Goal: Information Seeking & Learning: Check status

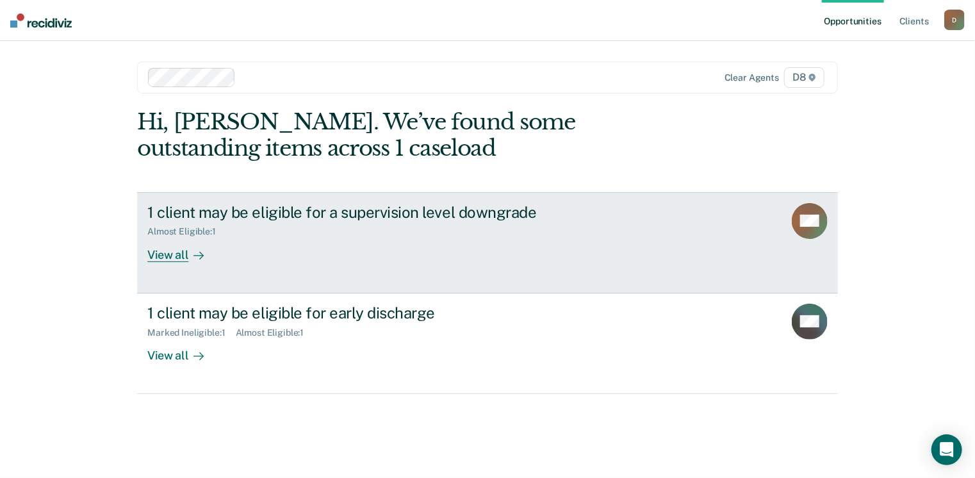
click at [185, 257] on div "View all" at bounding box center [183, 249] width 72 height 25
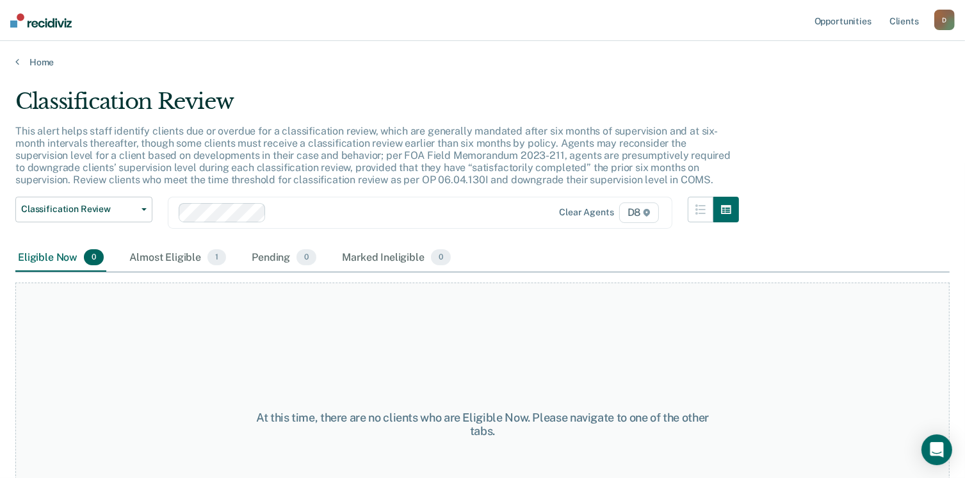
click at [185, 257] on div "Almost Eligible 1" at bounding box center [178, 258] width 102 height 28
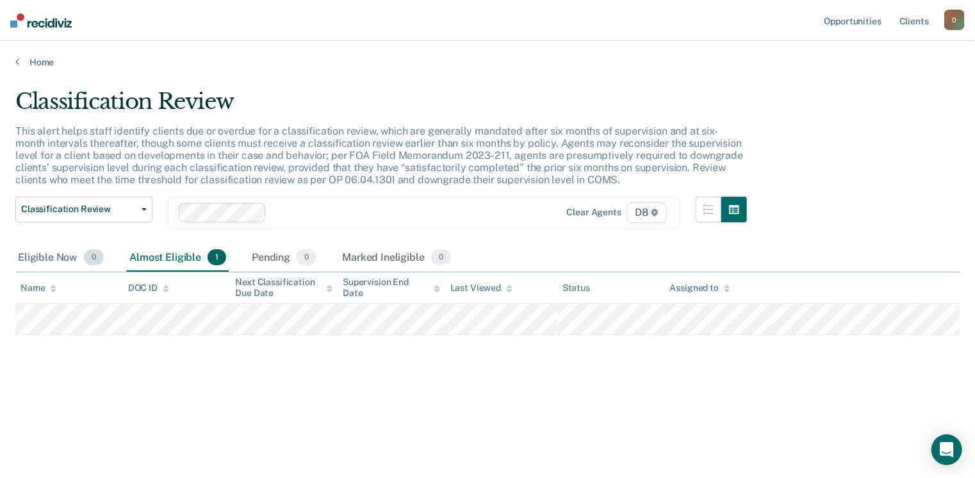
click at [60, 256] on div "Eligible Now 0" at bounding box center [60, 258] width 91 height 28
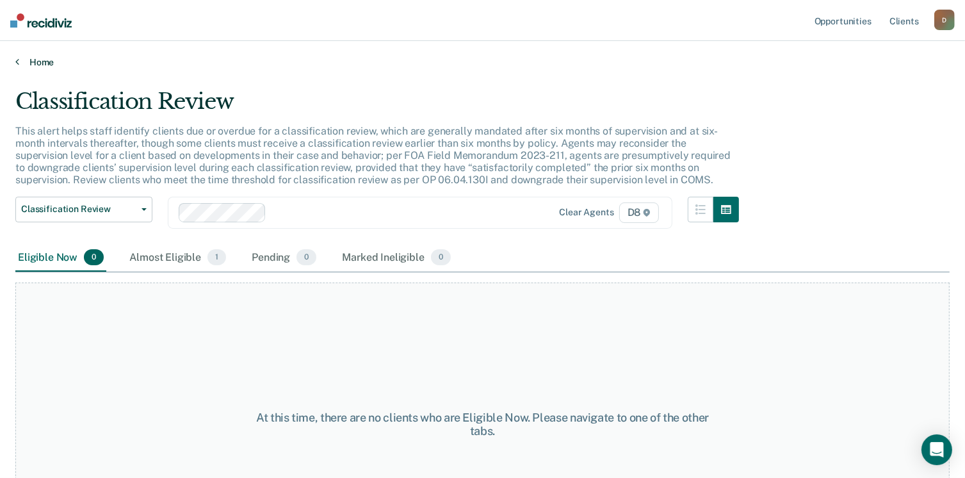
click at [16, 63] on icon at bounding box center [17, 61] width 4 height 10
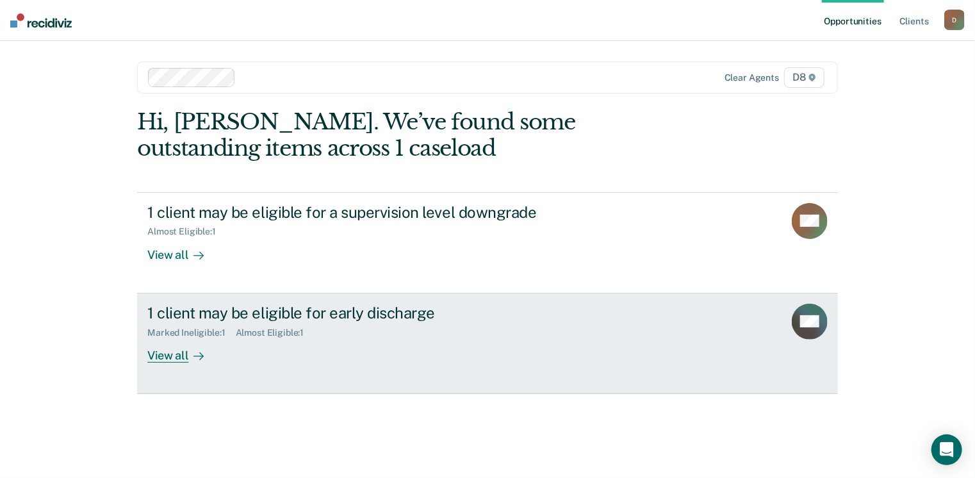
click at [174, 359] on div "View all" at bounding box center [183, 350] width 72 height 25
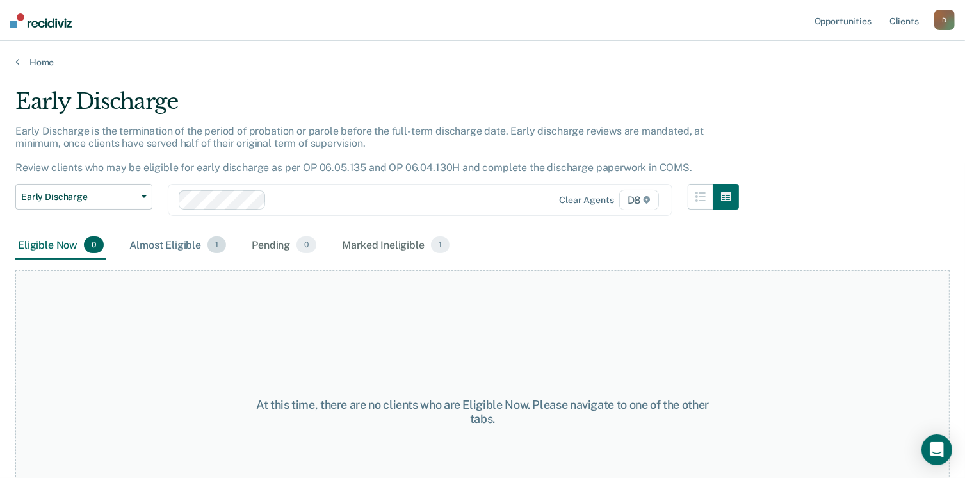
click at [179, 242] on div "Almost Eligible 1" at bounding box center [178, 245] width 102 height 28
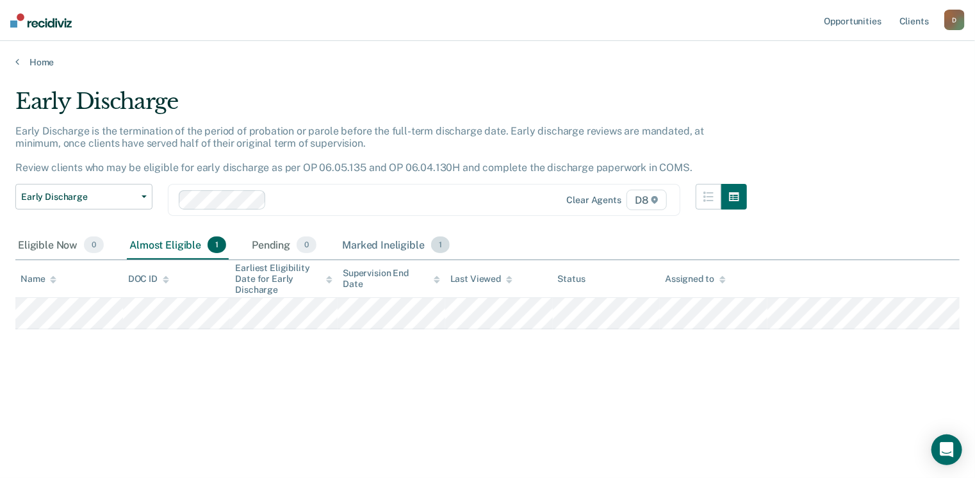
click at [380, 238] on div "Marked Ineligible 1" at bounding box center [395, 245] width 113 height 28
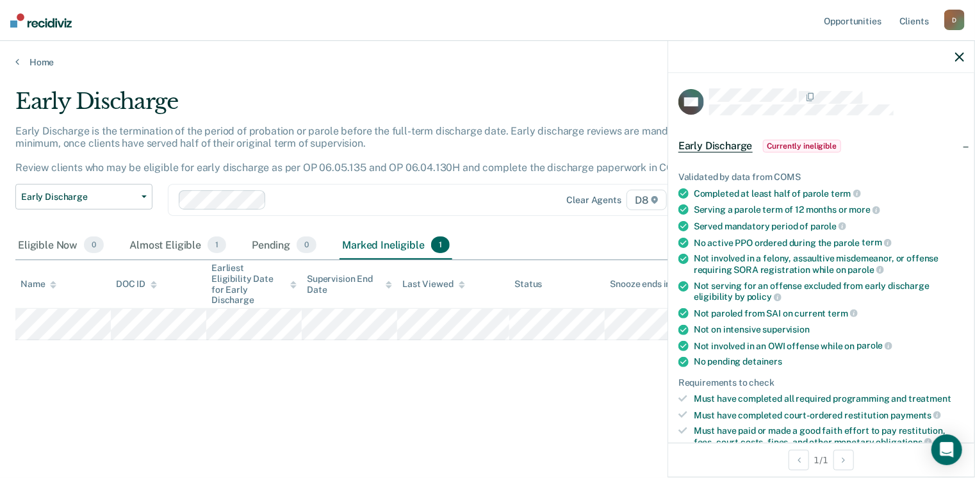
click at [359, 355] on div "Early Discharge Early Discharge is the termination of the period of probation o…" at bounding box center [487, 234] width 944 height 293
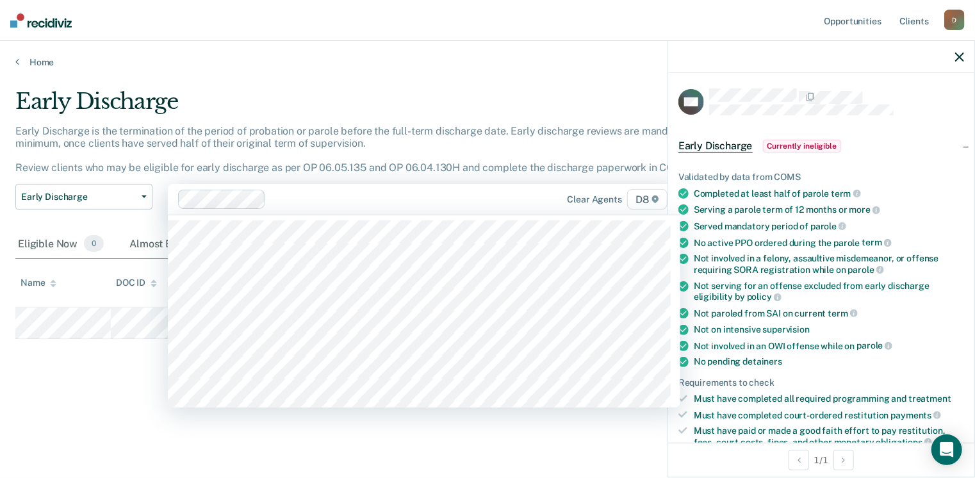
click at [327, 194] on div at bounding box center [396, 199] width 250 height 15
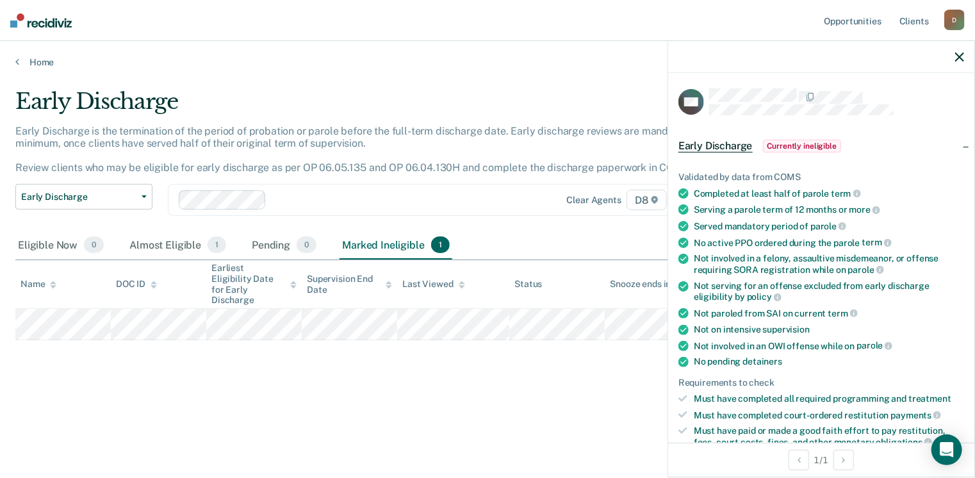
click at [122, 387] on div "Early Discharge Early Discharge is the termination of the period of probation o…" at bounding box center [487, 255] width 944 height 334
click at [959, 57] on icon "button" at bounding box center [959, 57] width 9 height 9
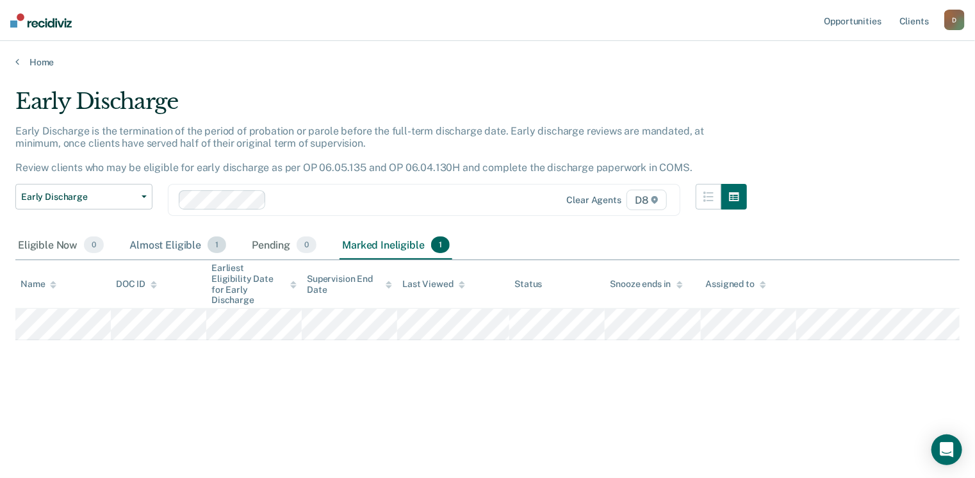
click at [169, 249] on div "Almost Eligible 1" at bounding box center [178, 245] width 102 height 28
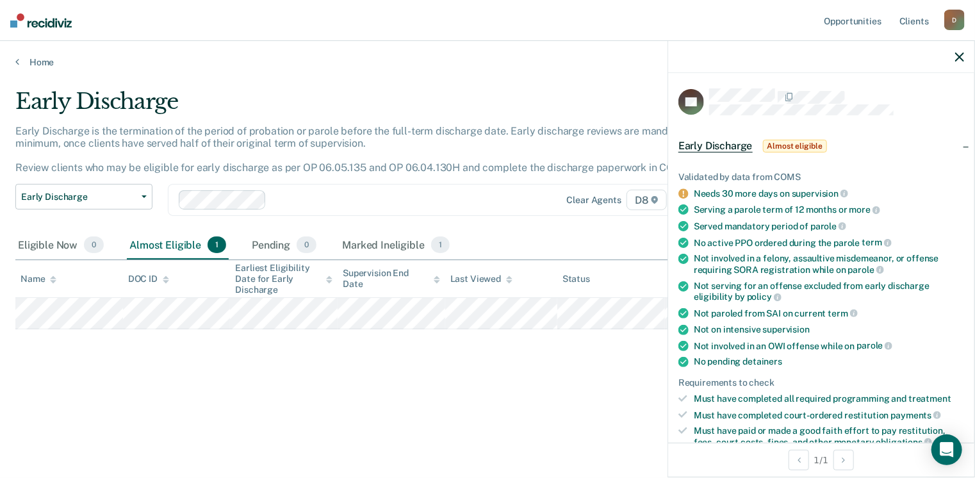
click at [959, 56] on icon "button" at bounding box center [959, 57] width 9 height 9
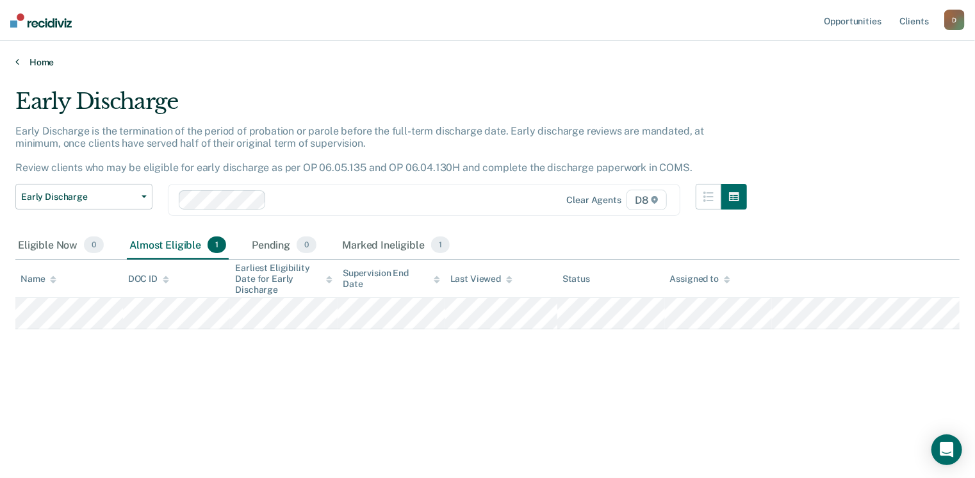
click at [15, 62] on icon at bounding box center [17, 61] width 4 height 10
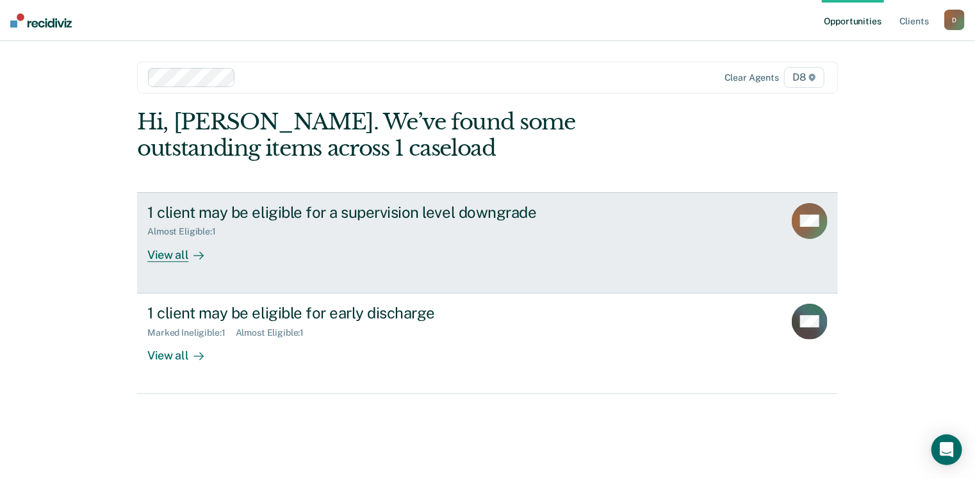
click at [174, 254] on div "View all" at bounding box center [183, 249] width 72 height 25
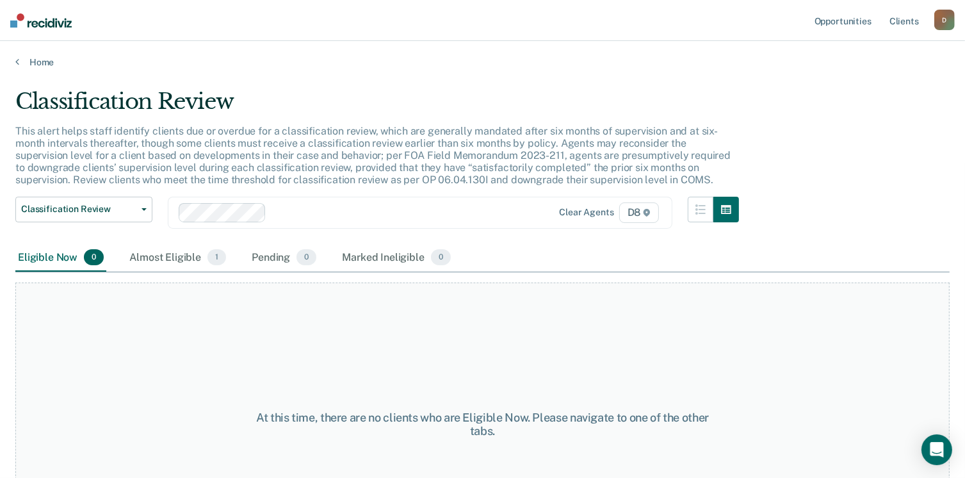
click at [174, 254] on div "Almost Eligible 1" at bounding box center [178, 258] width 102 height 28
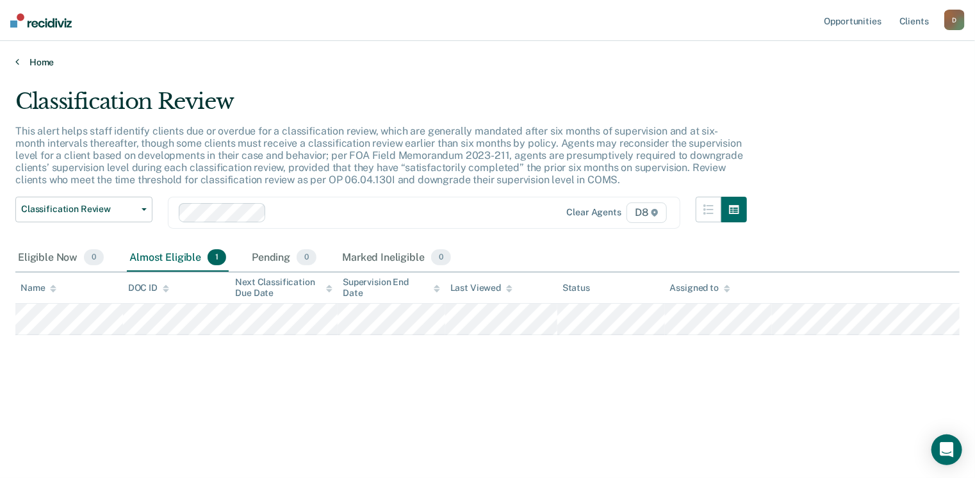
click at [18, 61] on icon at bounding box center [17, 61] width 4 height 10
